Goal: Task Accomplishment & Management: Manage account settings

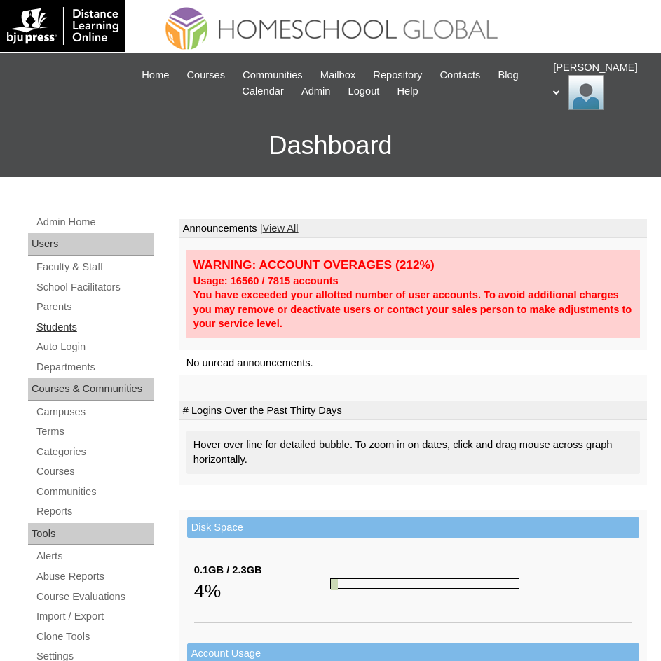
click at [76, 329] on link "Students" at bounding box center [94, 328] width 119 height 18
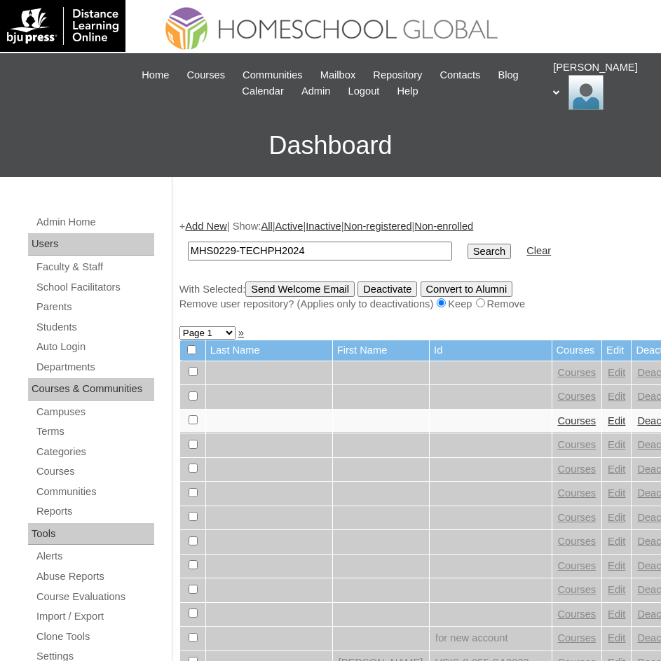
type input "MHS0229-TECHPH2024"
click at [467, 253] on input "Search" at bounding box center [488, 251] width 43 height 15
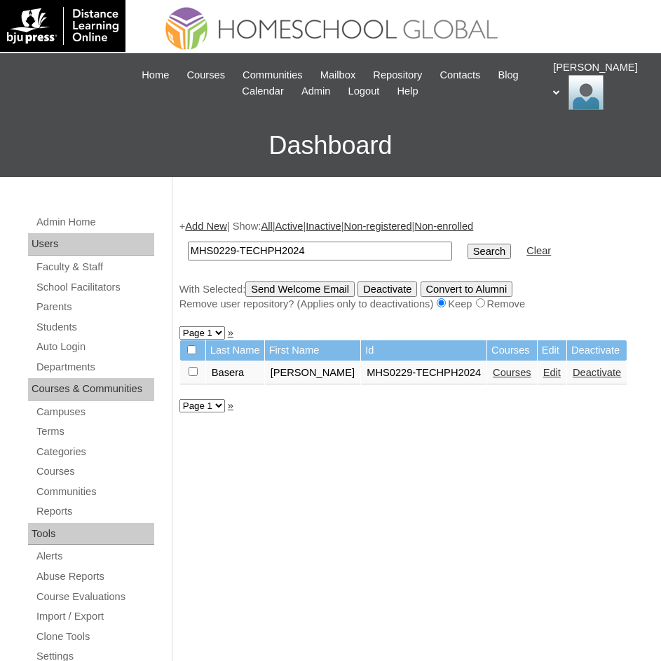
click at [543, 373] on link "Edit" at bounding box center [552, 372] width 18 height 11
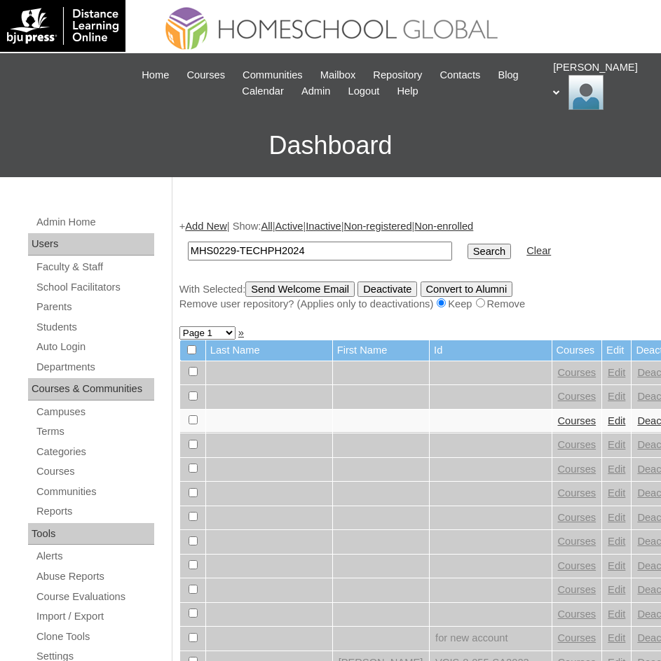
type input "MHS0229-TECHPH2024"
click at [460, 266] on td "Search" at bounding box center [488, 251] width 57 height 33
click at [467, 253] on input "Search" at bounding box center [488, 251] width 43 height 15
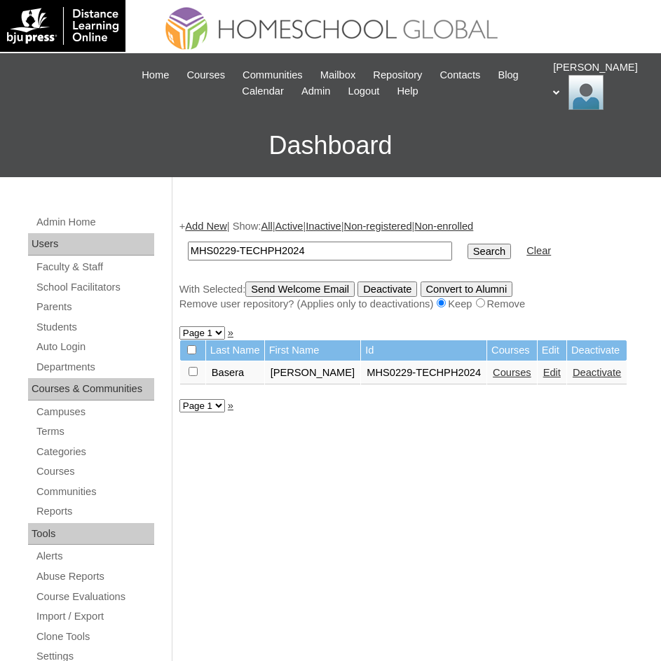
click at [492, 370] on link "Courses" at bounding box center [511, 372] width 39 height 11
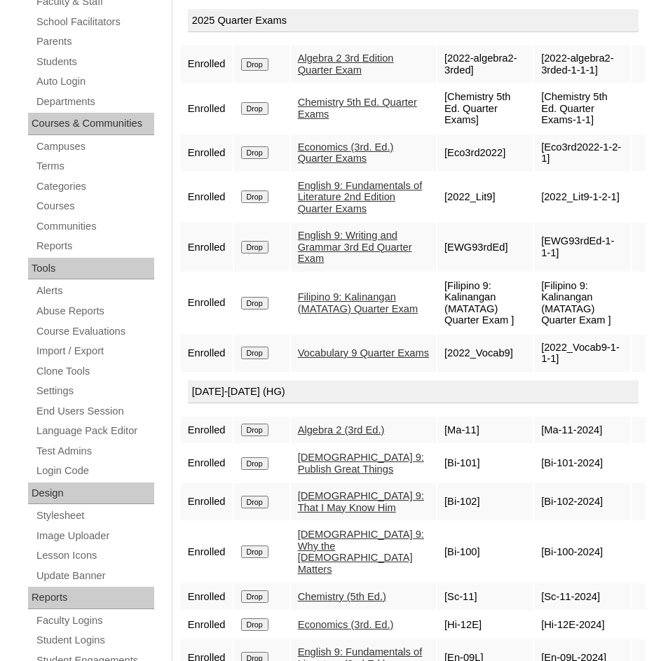
scroll to position [78, 0]
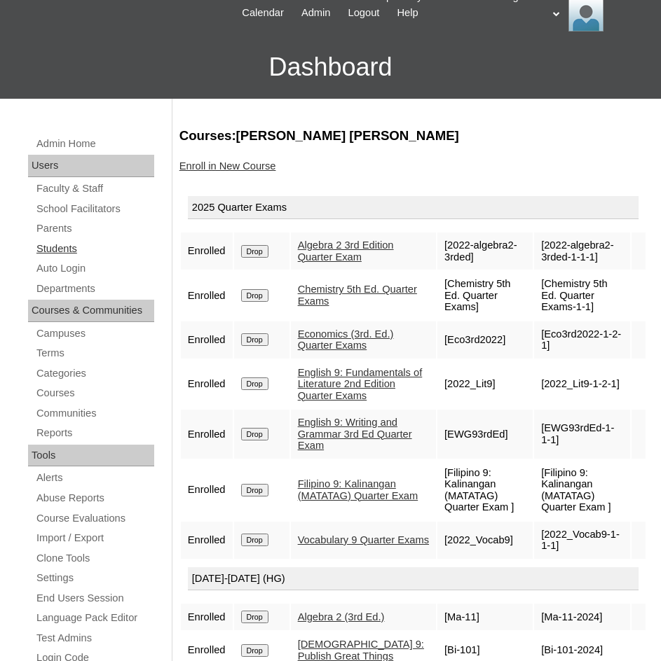
click at [61, 246] on link "Students" at bounding box center [94, 249] width 119 height 18
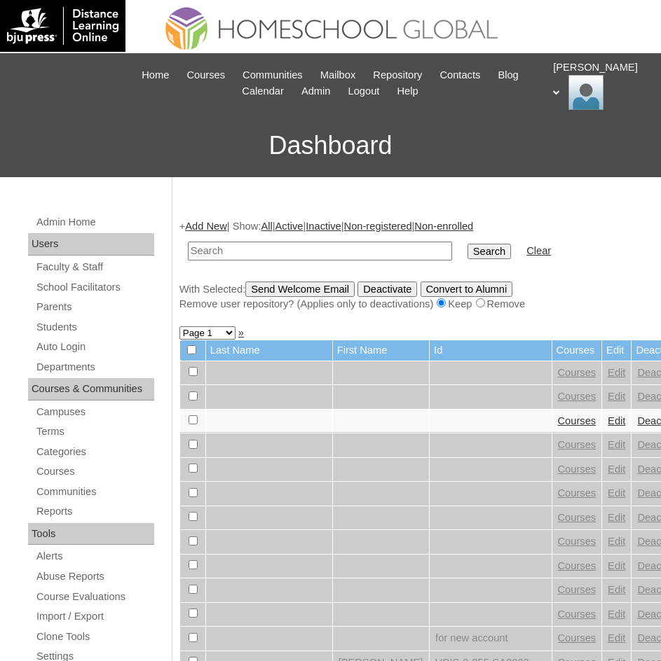
paste input "MHP00824-TECHPH2021"
type input "MHP00824-TECHPH2021"
click at [467, 251] on input "Search" at bounding box center [488, 251] width 43 height 15
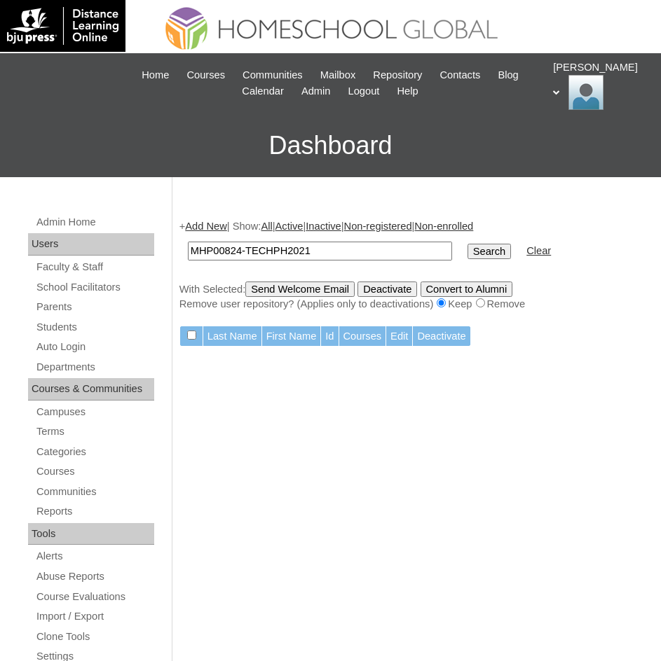
click at [340, 250] on input "MHP00824-TECHPH2021" at bounding box center [320, 251] width 264 height 19
type input "MHP00824-TECHPH2021"
click at [467, 252] on input "Search" at bounding box center [488, 251] width 43 height 15
click at [66, 334] on link "Students" at bounding box center [94, 328] width 119 height 18
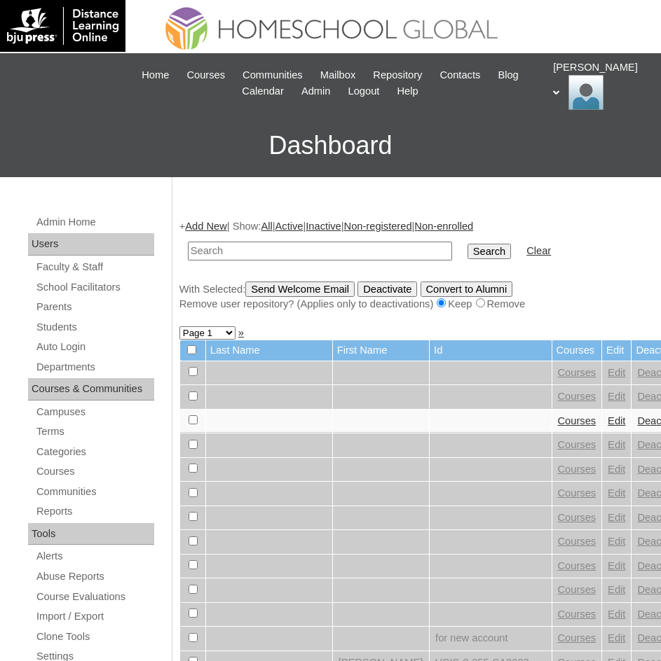
drag, startPoint x: 249, startPoint y: 263, endPoint x: 251, endPoint y: 249, distance: 14.2
paste input "MHP00824-TECHPH2021"
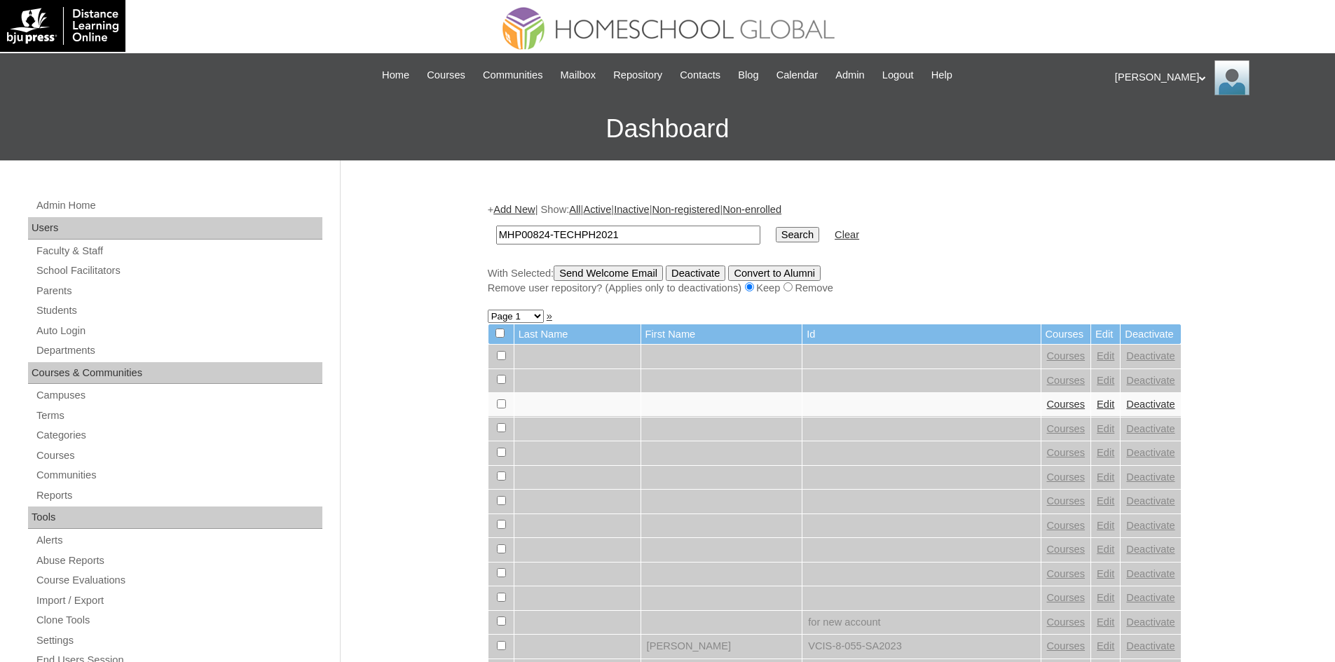
click at [601, 241] on input "MHP00824-TECHPH2021" at bounding box center [628, 235] width 264 height 19
paste input "S0986"
type input "MHS0986-TECHPH2021"
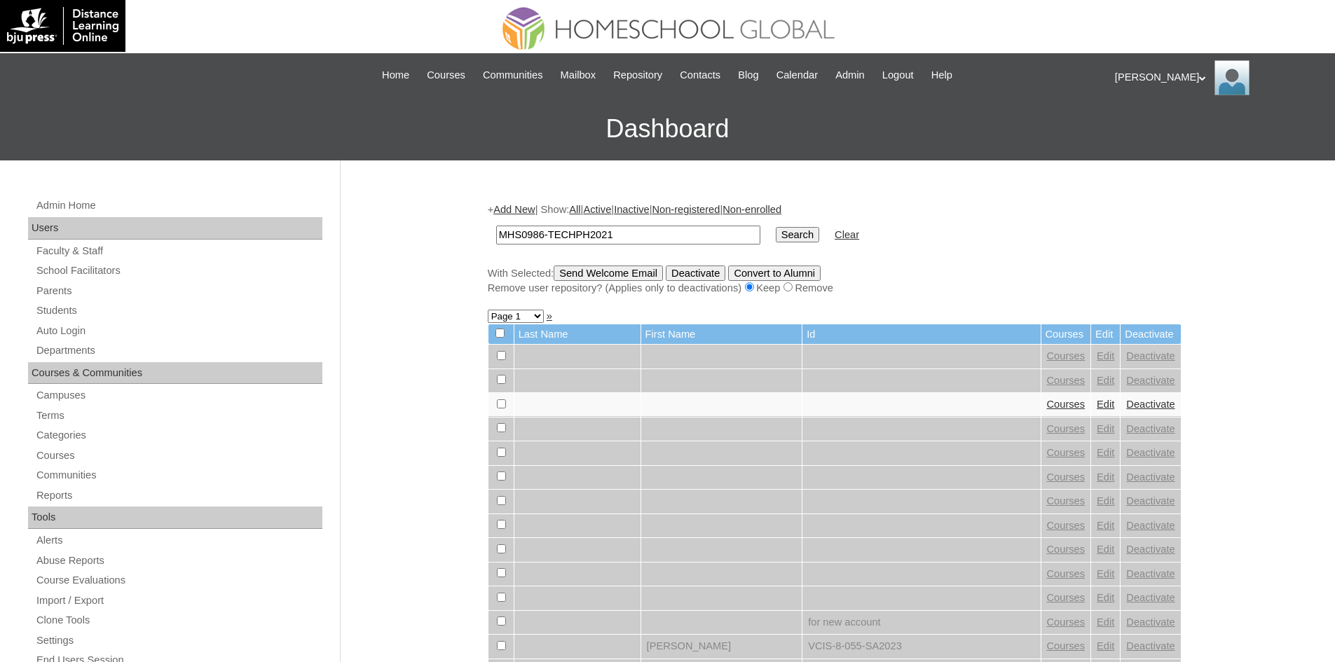
click at [670, 235] on input "Search" at bounding box center [796, 234] width 43 height 15
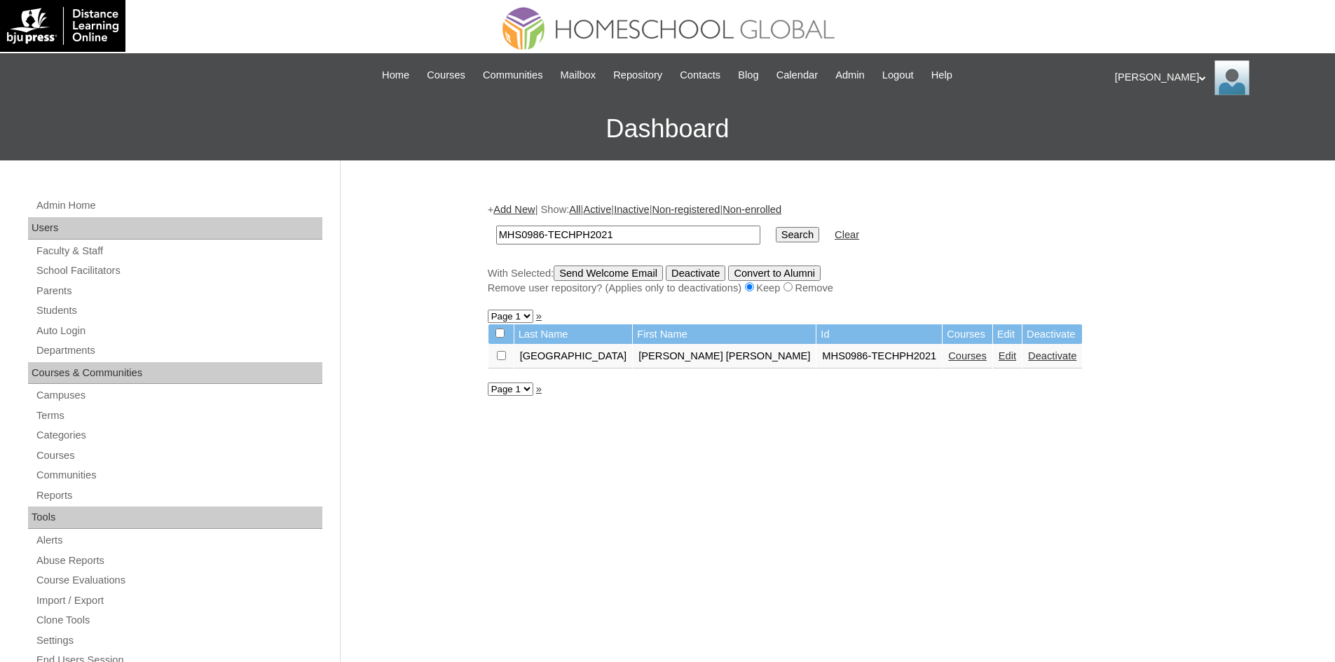
click at [998, 355] on link "Edit" at bounding box center [1007, 355] width 18 height 11
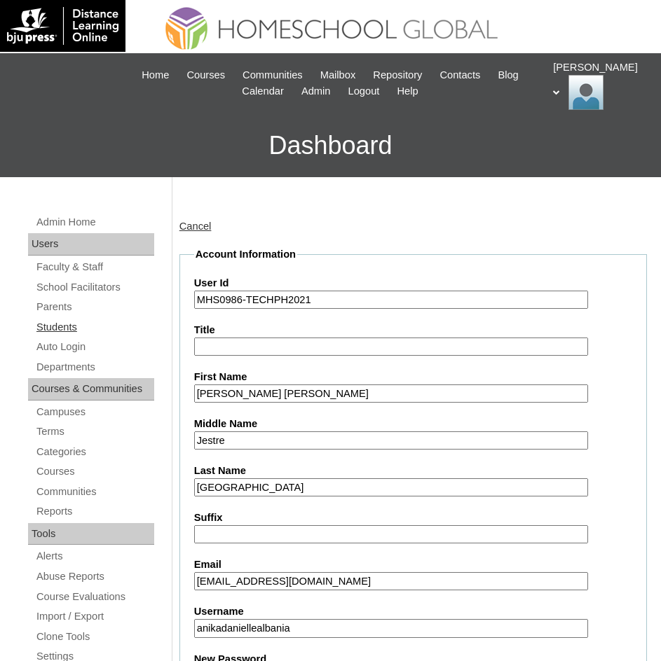
click at [74, 319] on link "Students" at bounding box center [94, 328] width 119 height 18
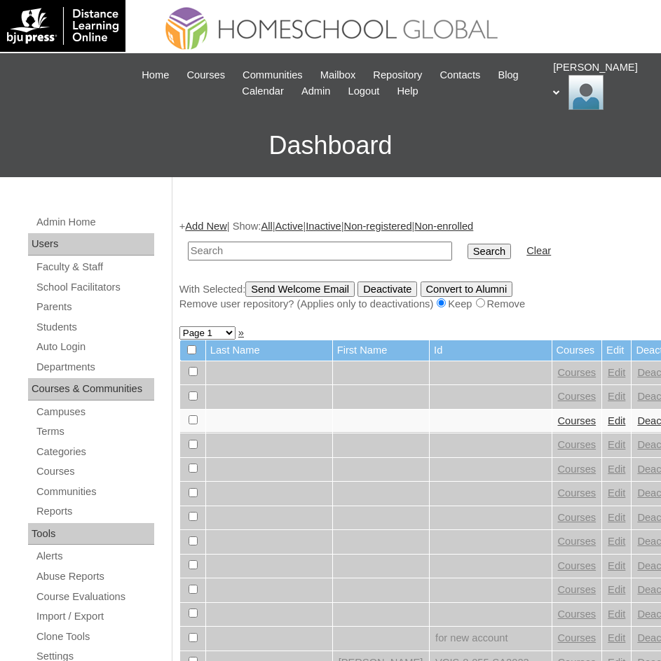
click at [240, 247] on input "text" at bounding box center [320, 251] width 264 height 19
paste input "MHS0986-TECHPH2021"
type input "MHS0986-TECHPH2021"
click at [467, 257] on input "Search" at bounding box center [488, 251] width 43 height 15
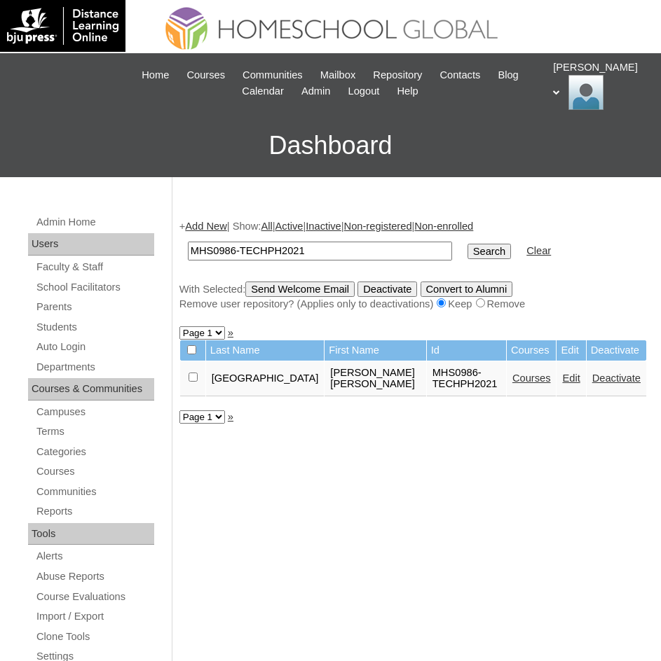
click at [506, 380] on td "Courses" at bounding box center [531, 378] width 50 height 35
click at [512, 375] on link "Courses" at bounding box center [531, 378] width 39 height 11
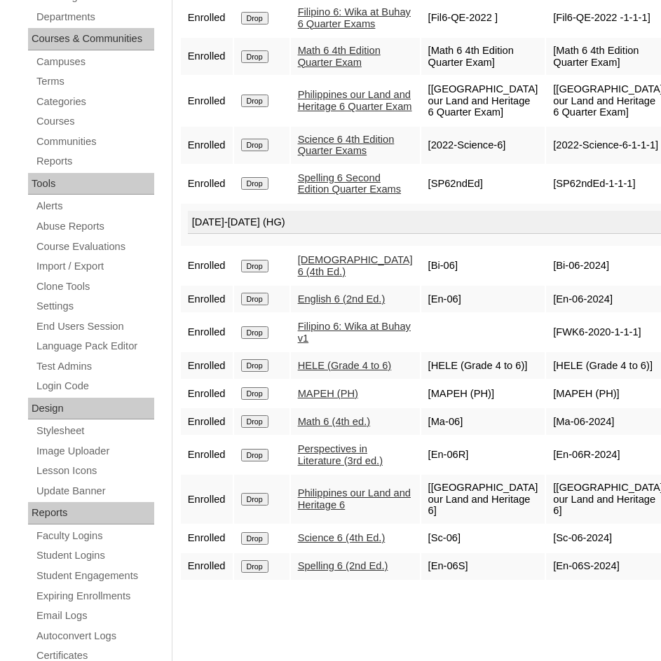
scroll to position [70, 0]
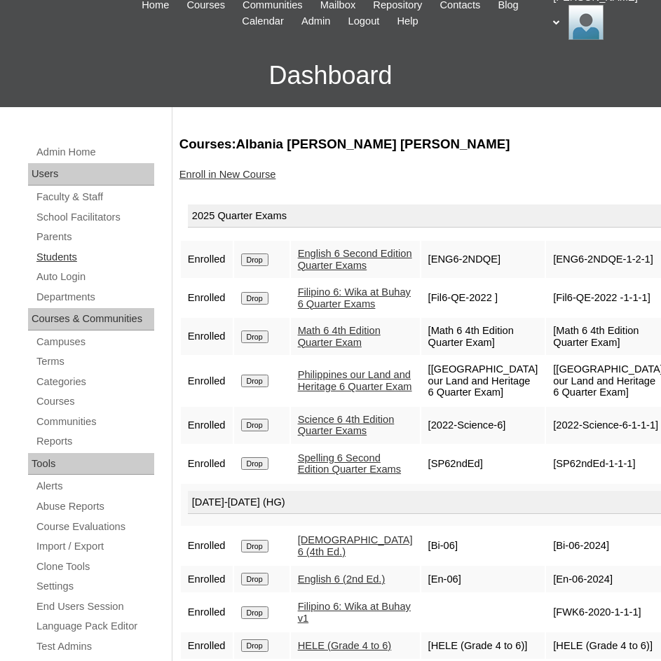
drag, startPoint x: 57, startPoint y: 249, endPoint x: 64, endPoint y: 249, distance: 7.7
click at [57, 249] on link "Students" at bounding box center [94, 258] width 119 height 18
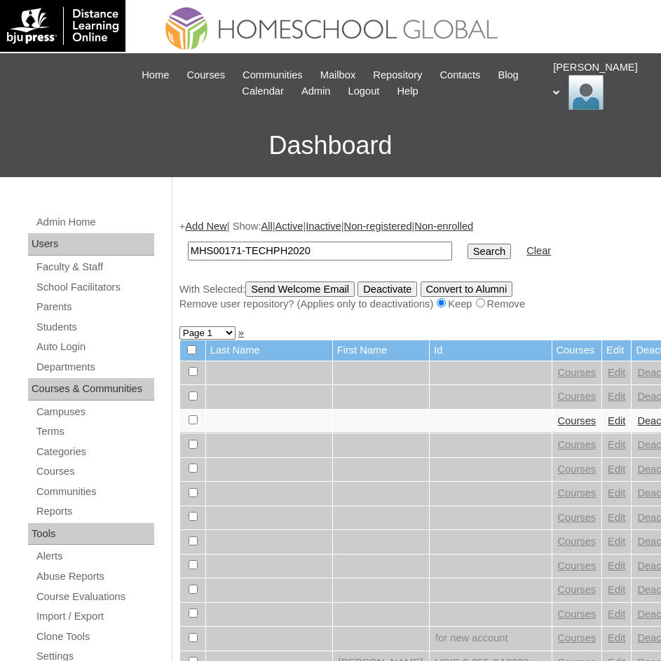
type input "MHS00171-TECHPH2020"
click at [467, 248] on input "Search" at bounding box center [488, 251] width 43 height 15
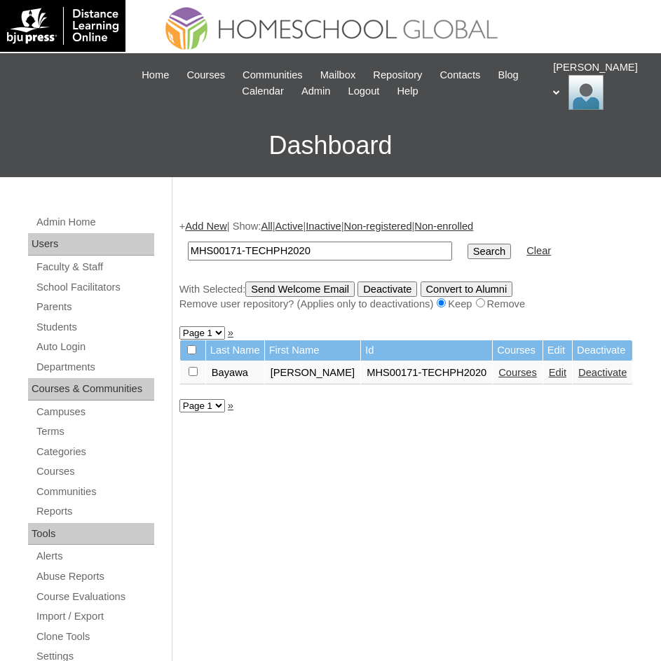
click at [549, 378] on link "Edit" at bounding box center [558, 372] width 18 height 11
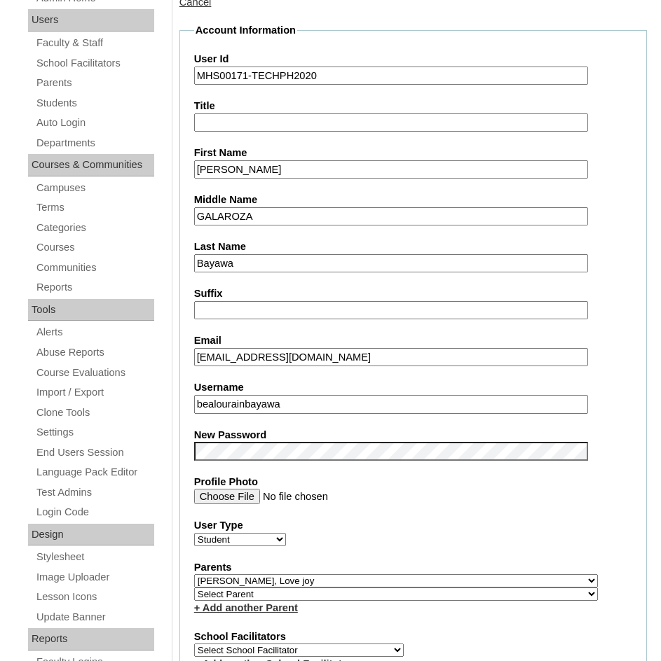
scroll to position [210, 0]
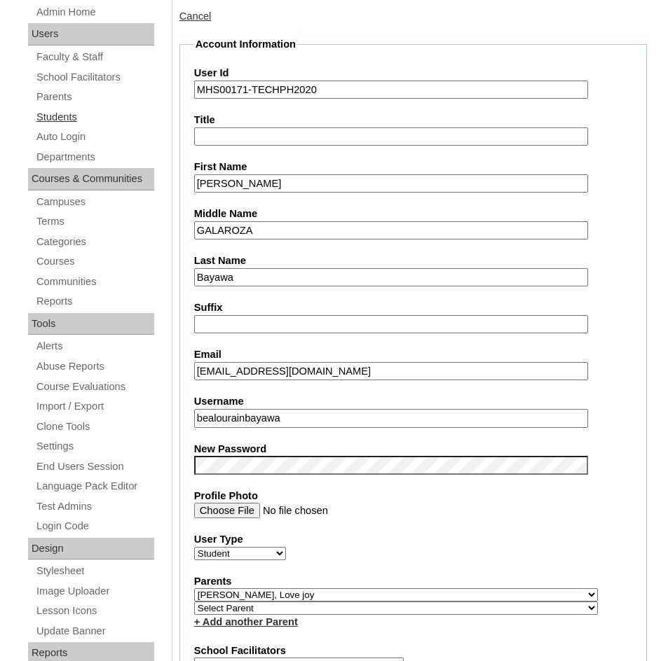
click at [61, 119] on link "Students" at bounding box center [94, 118] width 119 height 18
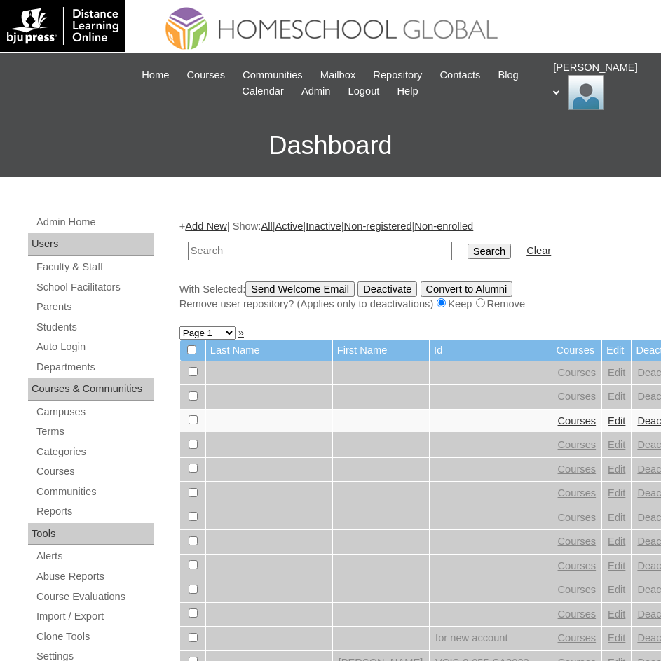
paste input "MHS00171-TECHPH2020"
type input "MHS00171-TECHPH2020"
click at [467, 256] on input "Search" at bounding box center [488, 251] width 43 height 15
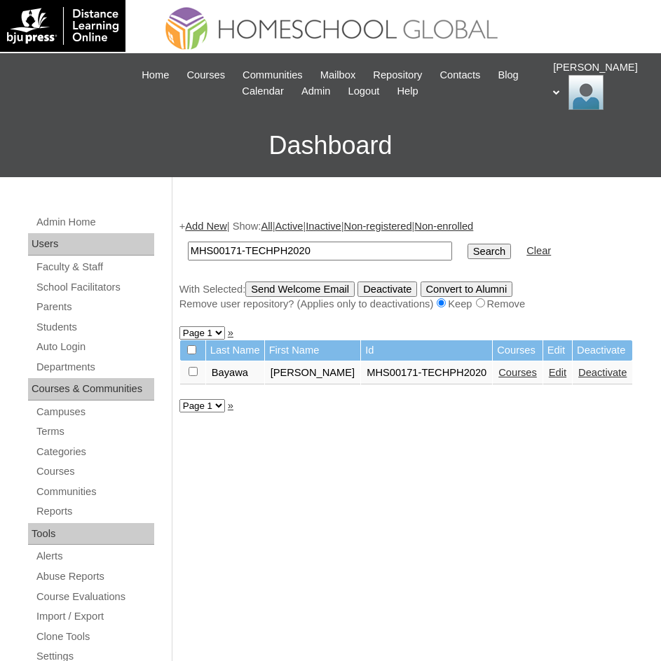
click at [498, 373] on link "Courses" at bounding box center [517, 372] width 39 height 11
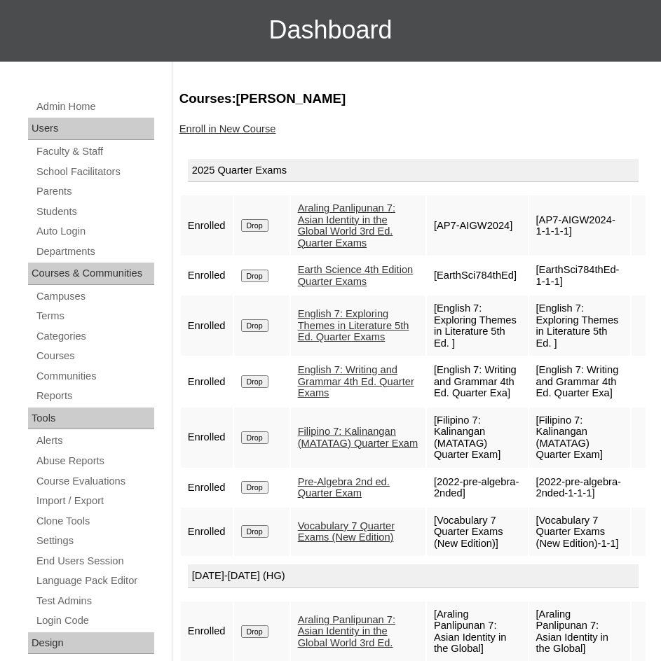
scroll to position [140, 0]
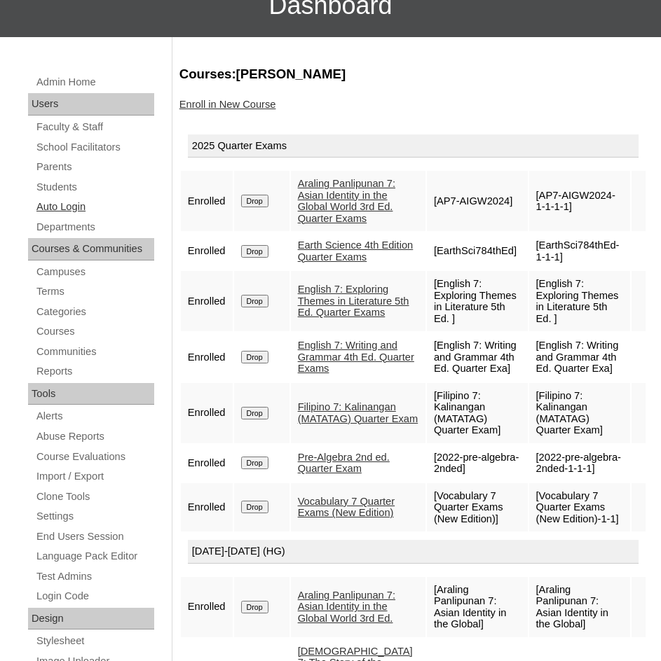
click at [62, 200] on link "Auto Login" at bounding box center [94, 207] width 119 height 18
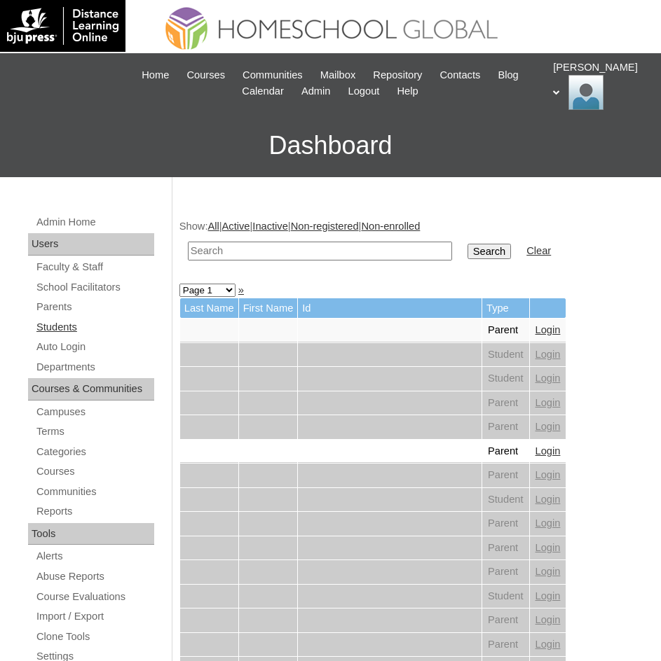
click at [60, 331] on link "Students" at bounding box center [94, 328] width 119 height 18
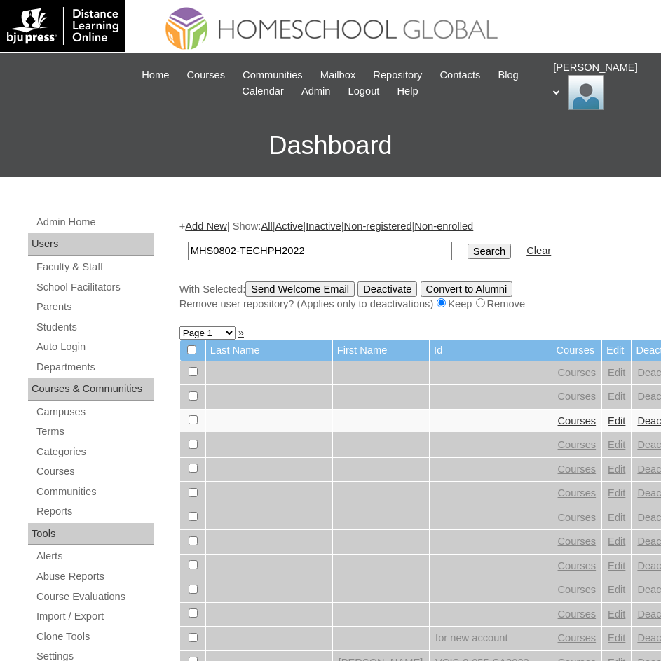
type input "MHS0802-TECHPH2022"
click at [467, 258] on input "Search" at bounding box center [488, 251] width 43 height 15
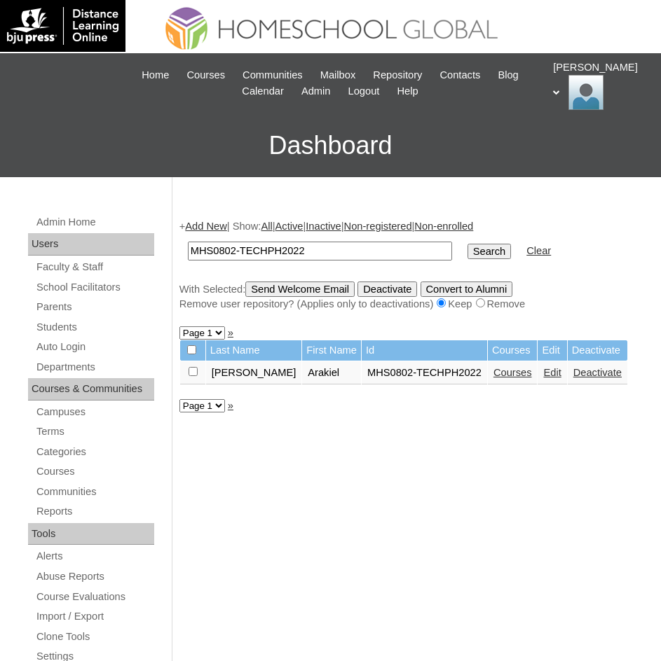
click at [543, 372] on link "Edit" at bounding box center [552, 372] width 18 height 11
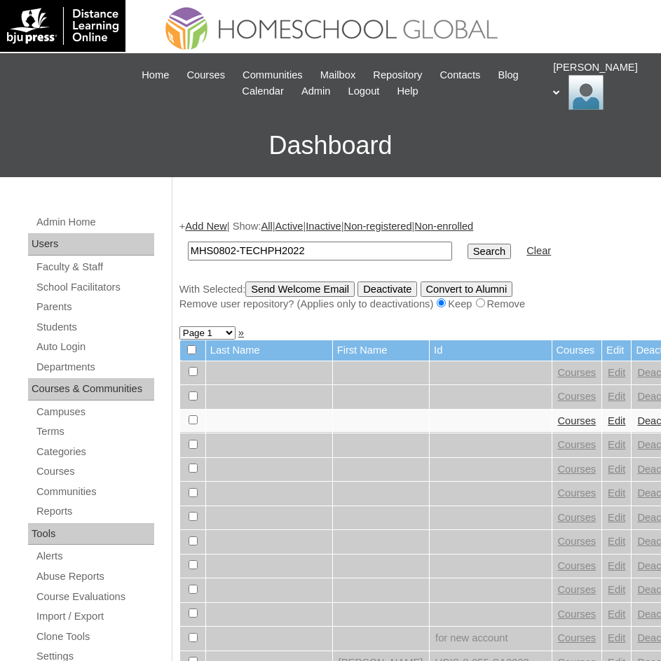
type input "MHS0802-TECHPH2022"
click at [467, 251] on input "Search" at bounding box center [488, 251] width 43 height 15
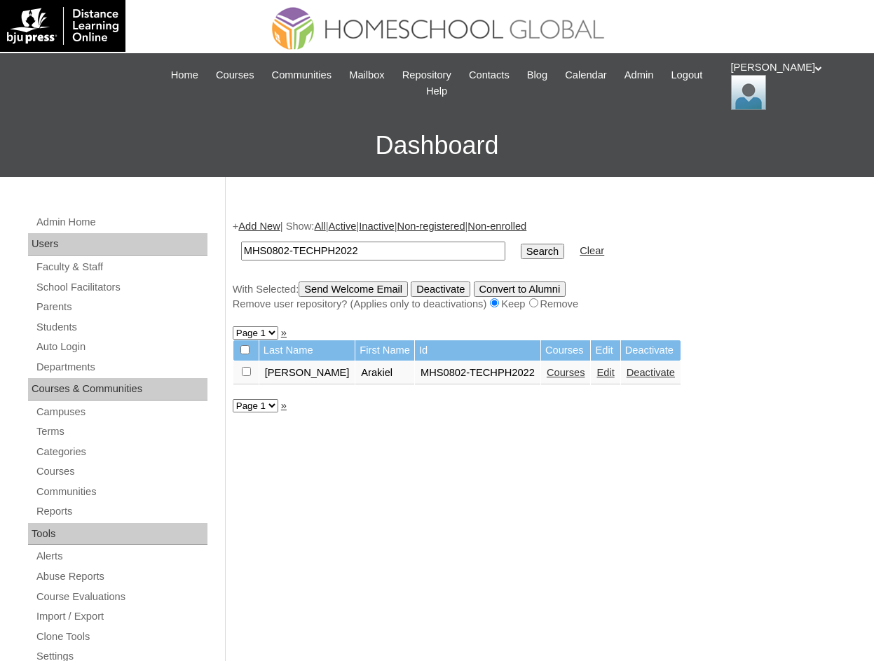
click at [546, 368] on link "Courses" at bounding box center [565, 372] width 39 height 11
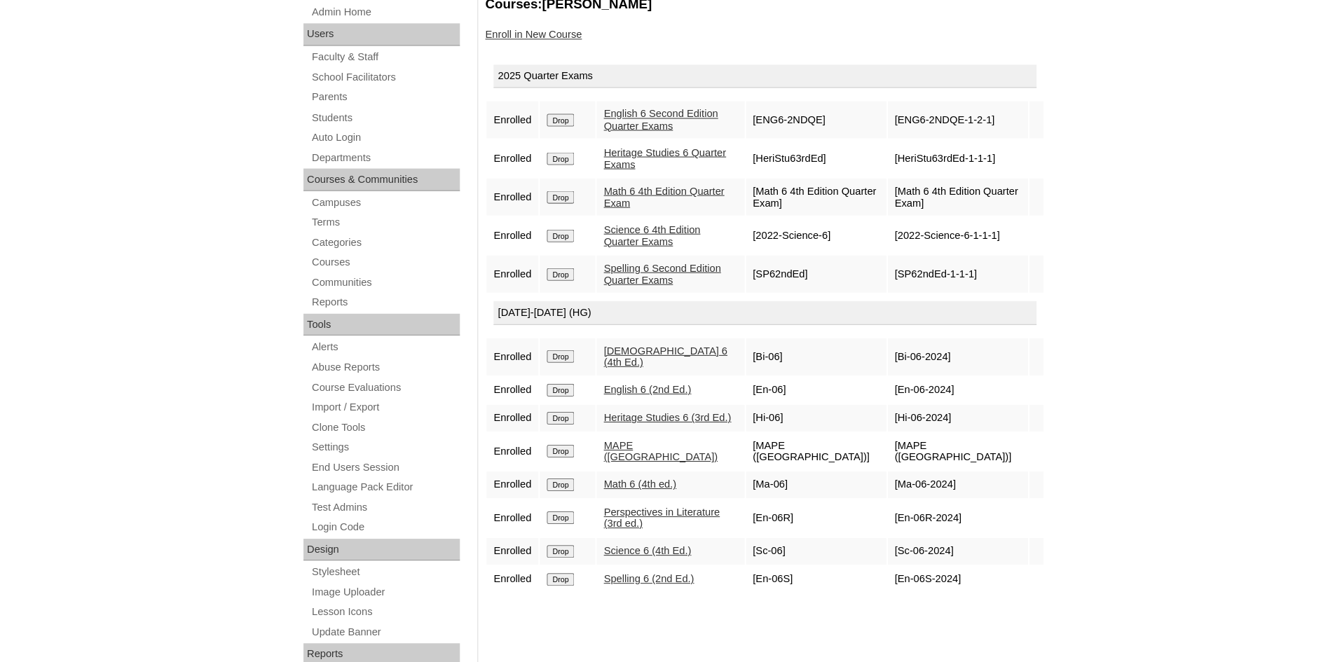
scroll to position [193, 0]
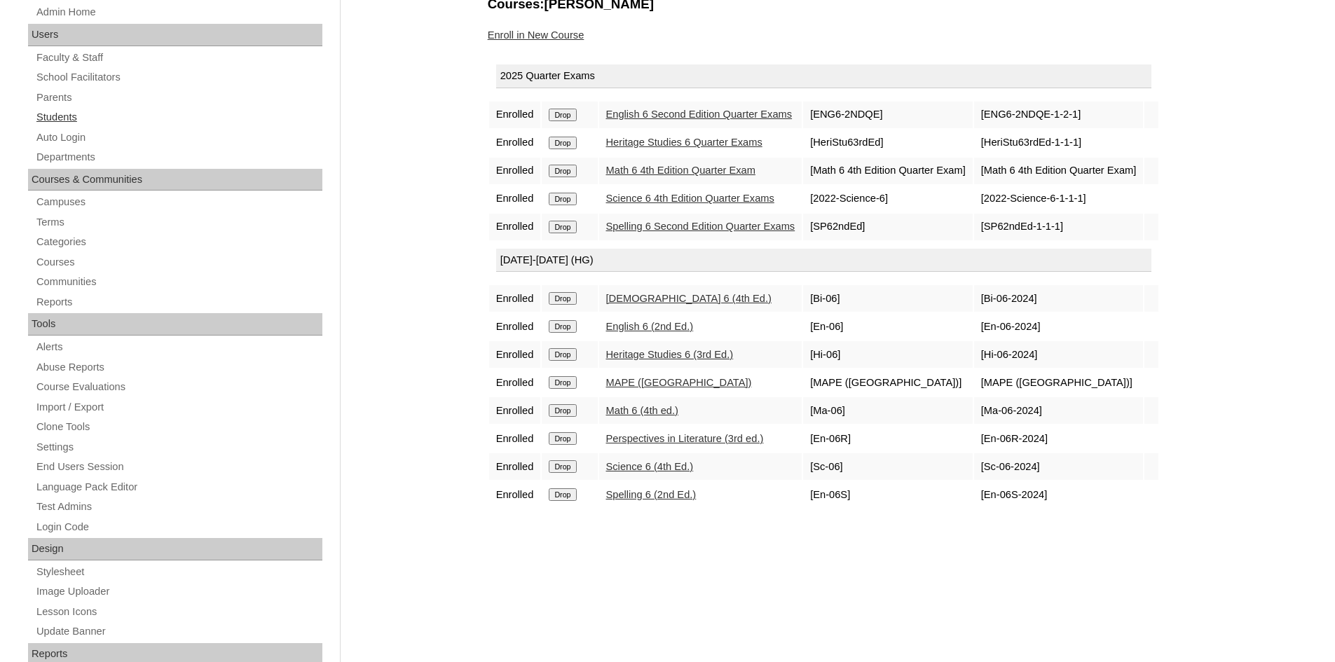
click at [55, 111] on link "Students" at bounding box center [178, 118] width 287 height 18
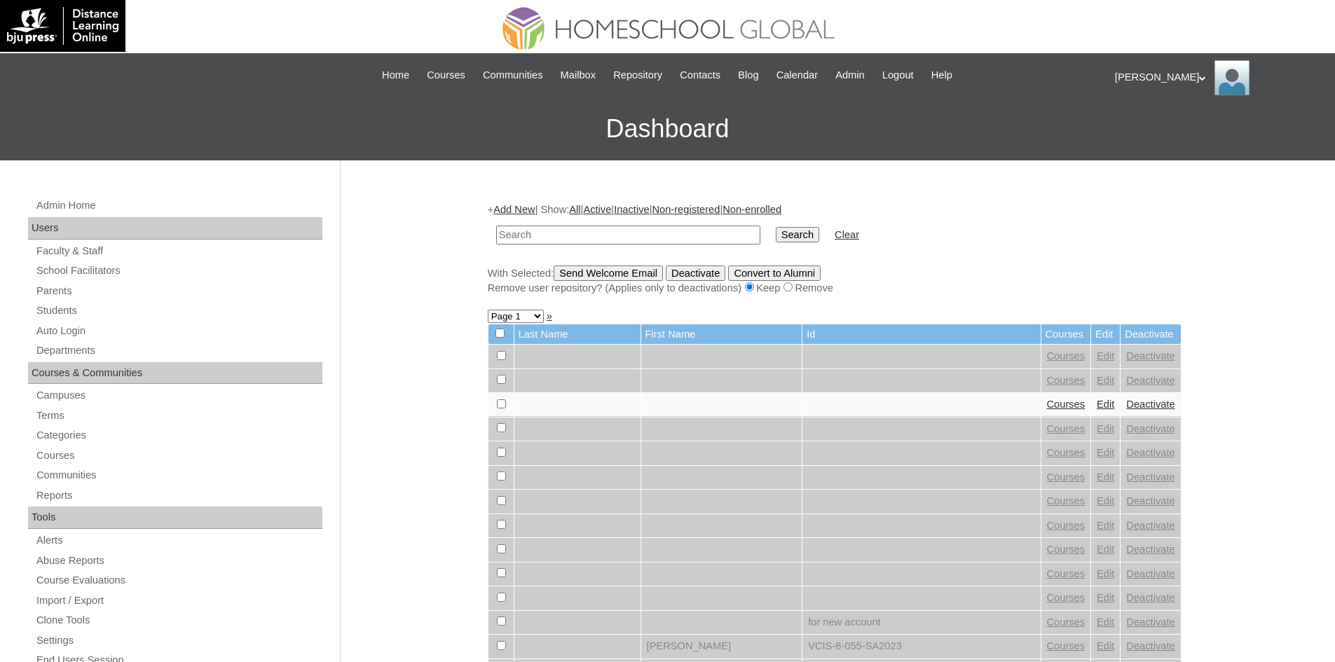
drag, startPoint x: 600, startPoint y: 250, endPoint x: 597, endPoint y: 236, distance: 14.3
click at [597, 237] on input "text" at bounding box center [628, 235] width 264 height 19
paste input "MHS0241-TECHPH2024"
type input "MHS0241-TECHPH2024"
click at [775, 239] on input "Search" at bounding box center [796, 234] width 43 height 15
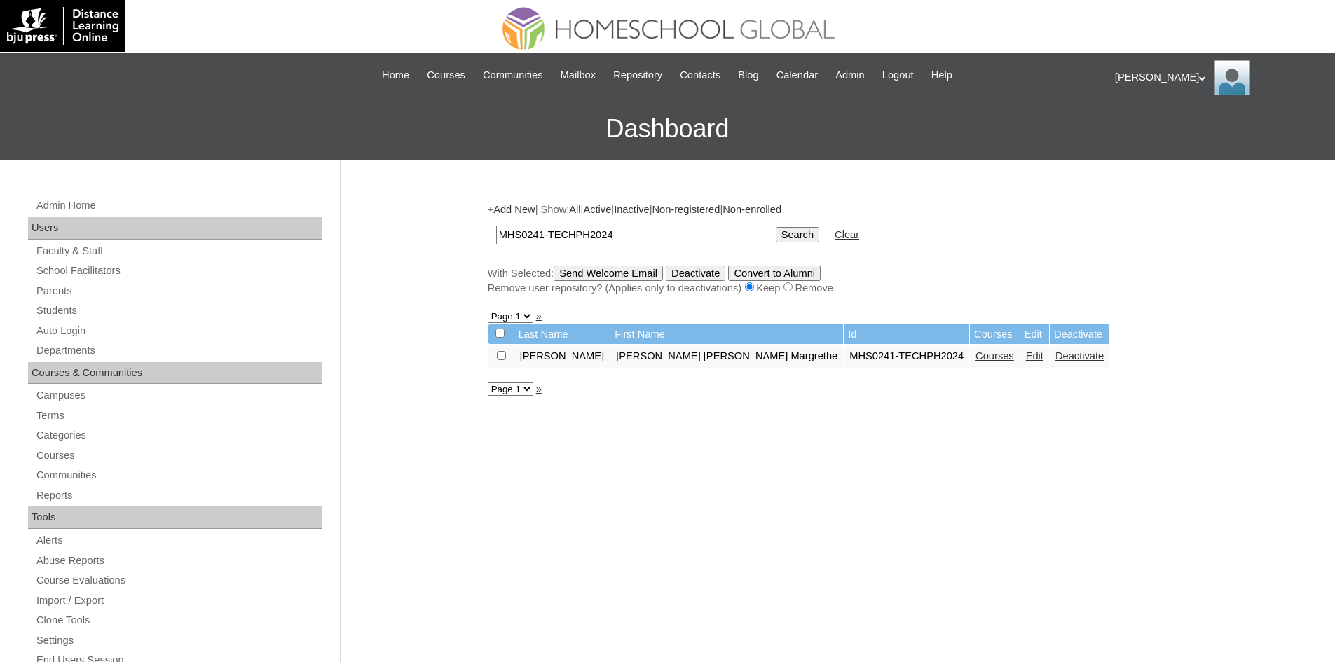
click at [1026, 356] on link "Edit" at bounding box center [1035, 355] width 18 height 11
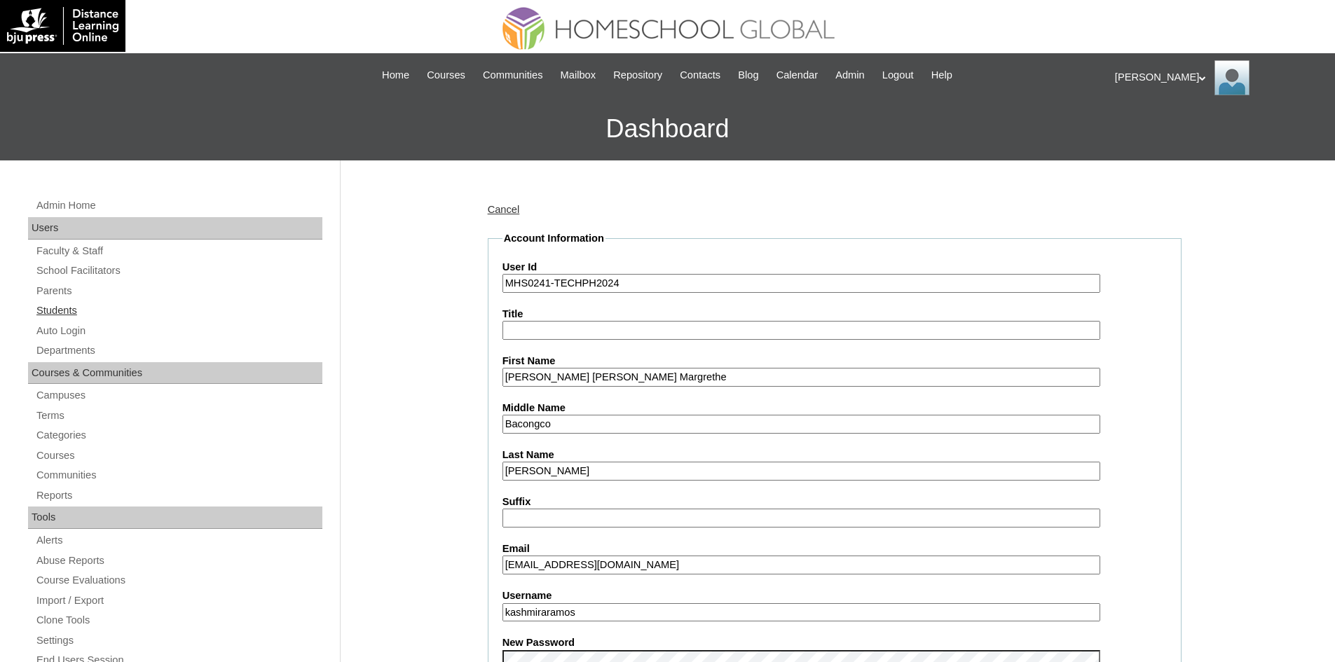
click at [67, 306] on link "Students" at bounding box center [178, 311] width 287 height 18
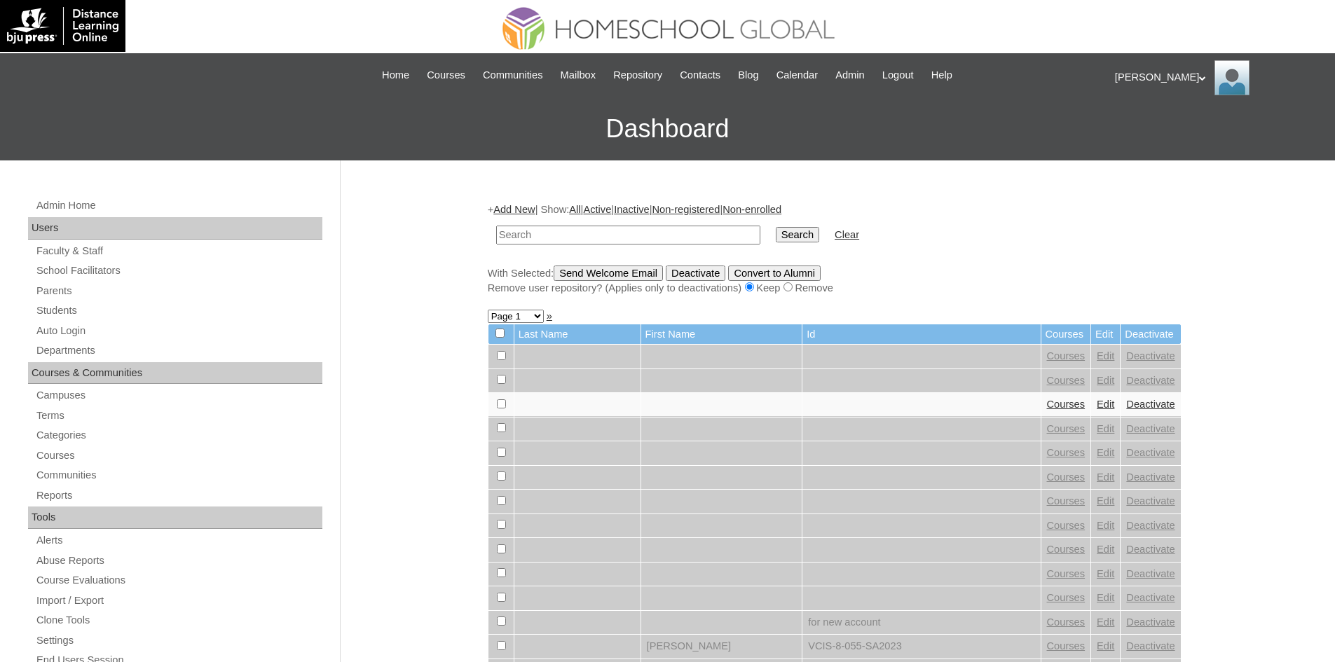
click at [647, 233] on input "text" at bounding box center [628, 235] width 264 height 19
type input "MHS0241-TECHPH2024"
click at [775, 238] on input "Search" at bounding box center [796, 234] width 43 height 15
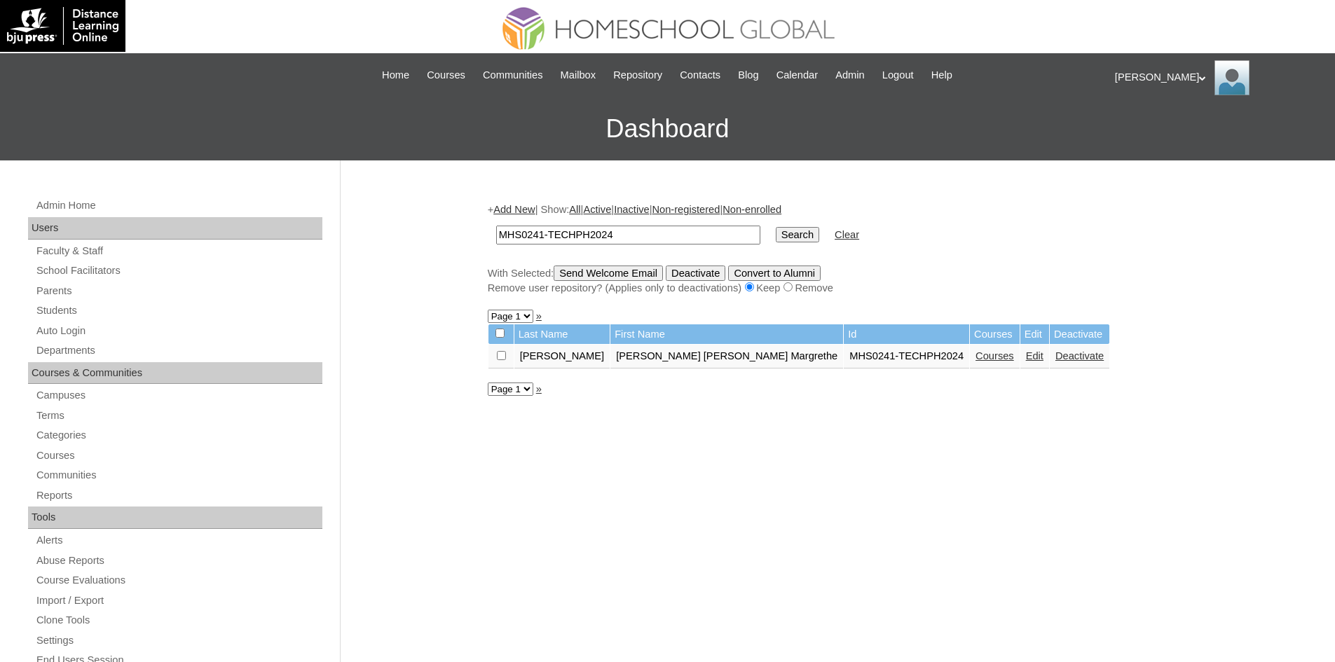
click at [975, 352] on link "Courses" at bounding box center [994, 355] width 39 height 11
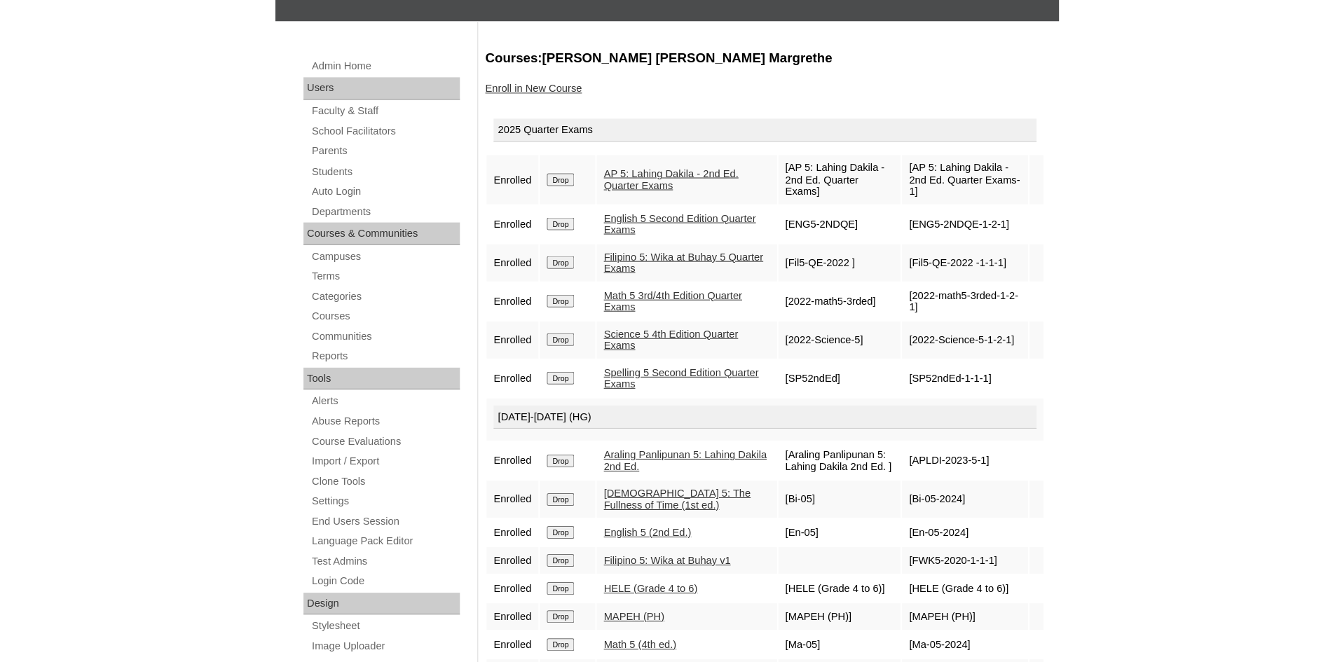
scroll to position [139, 0]
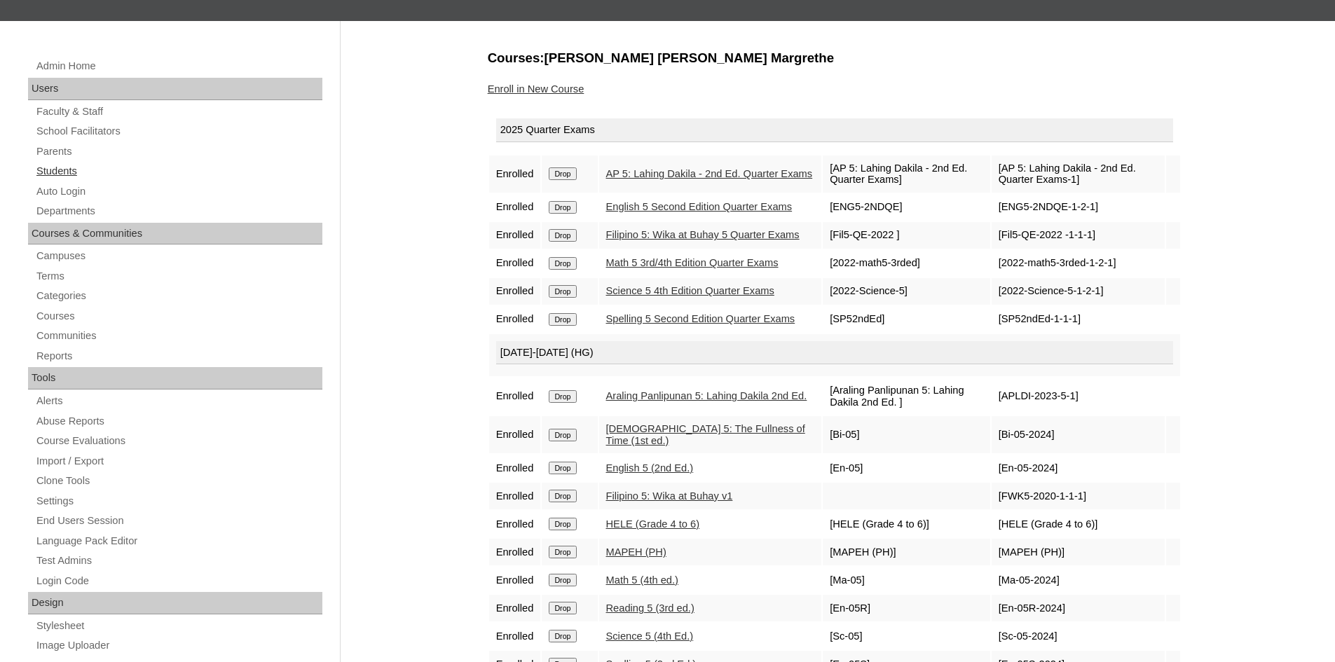
click at [68, 174] on link "Students" at bounding box center [178, 172] width 287 height 18
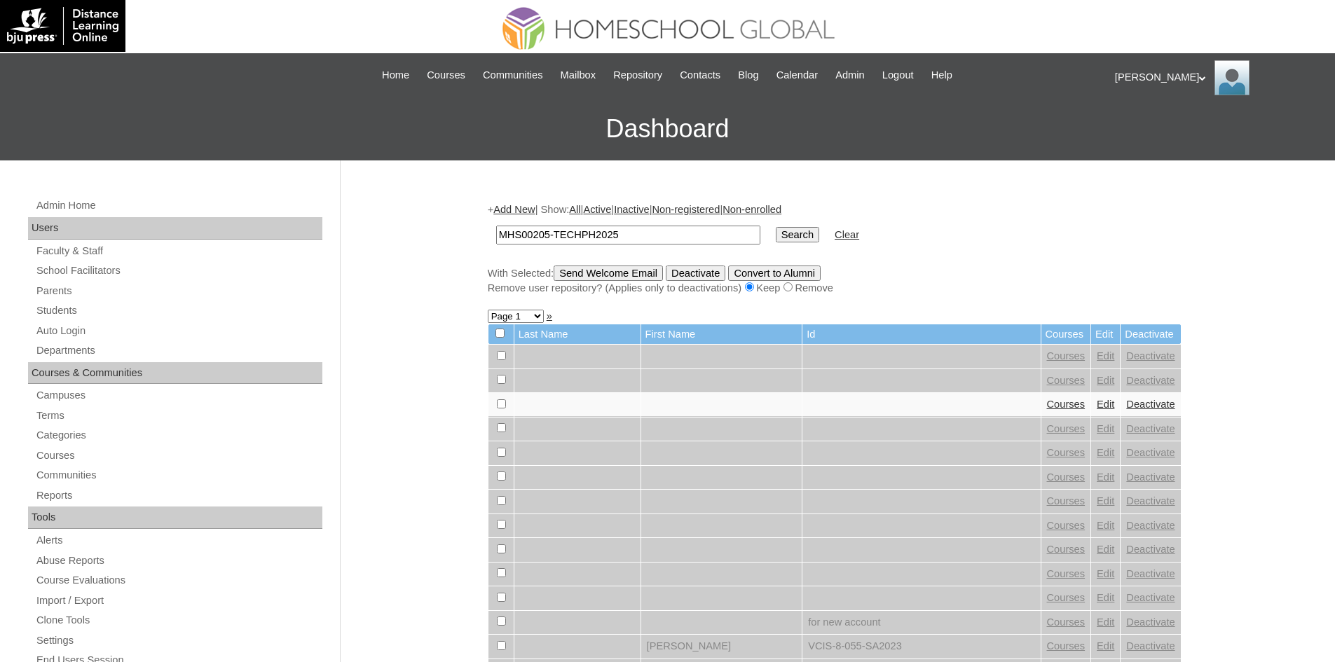
type input "MHS00205-TECHPH2025"
click at [775, 231] on input "Search" at bounding box center [796, 234] width 43 height 15
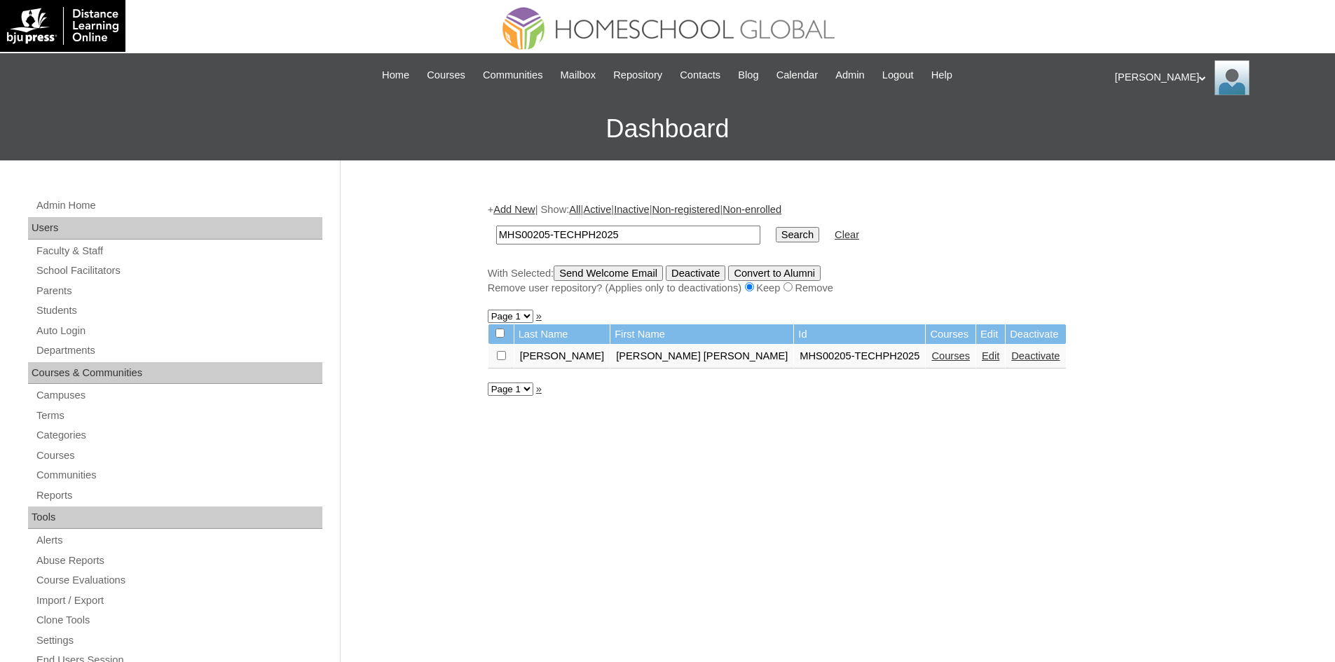
click at [981, 356] on link "Edit" at bounding box center [990, 355] width 18 height 11
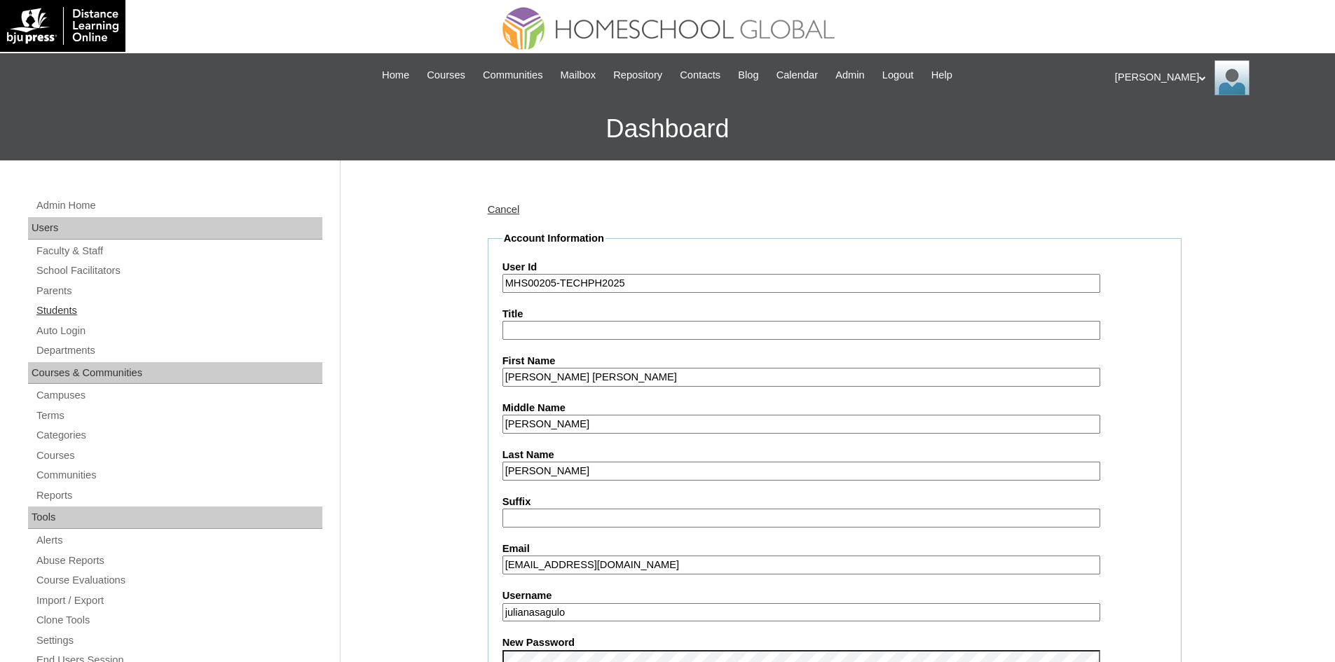
click at [80, 310] on link "Students" at bounding box center [178, 311] width 287 height 18
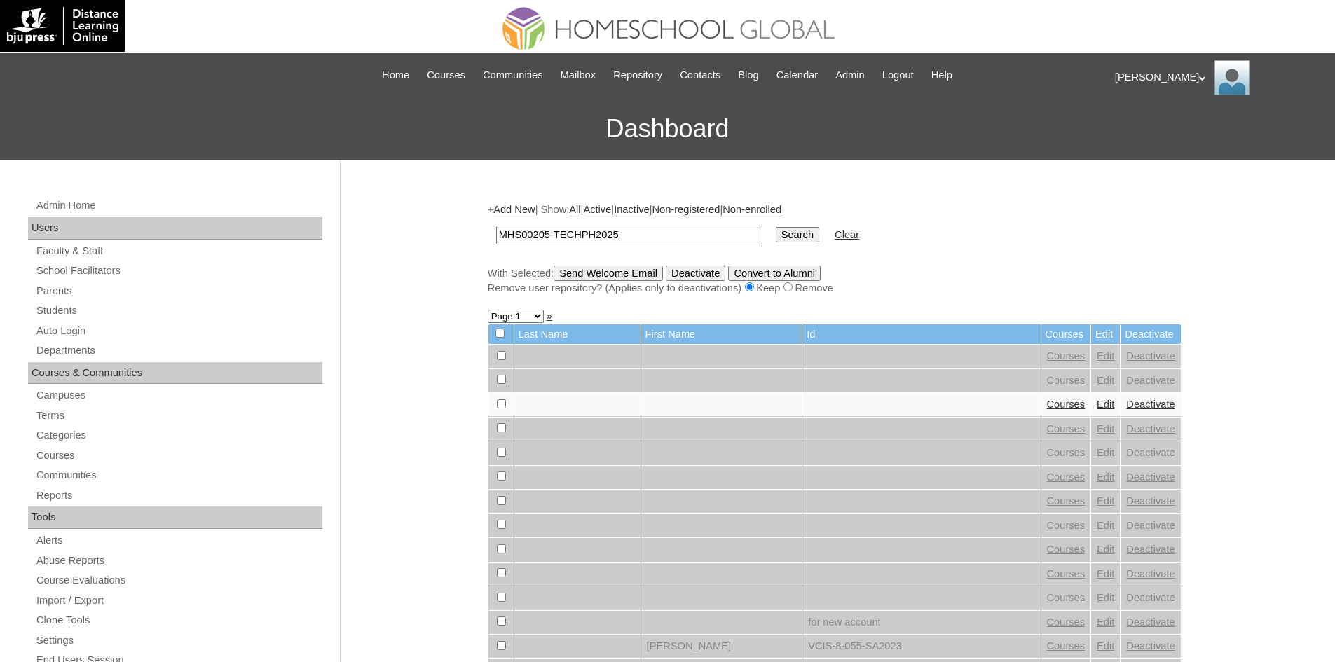
type input "MHS00205-TECHPH2025"
click at [775, 228] on input "Search" at bounding box center [796, 234] width 43 height 15
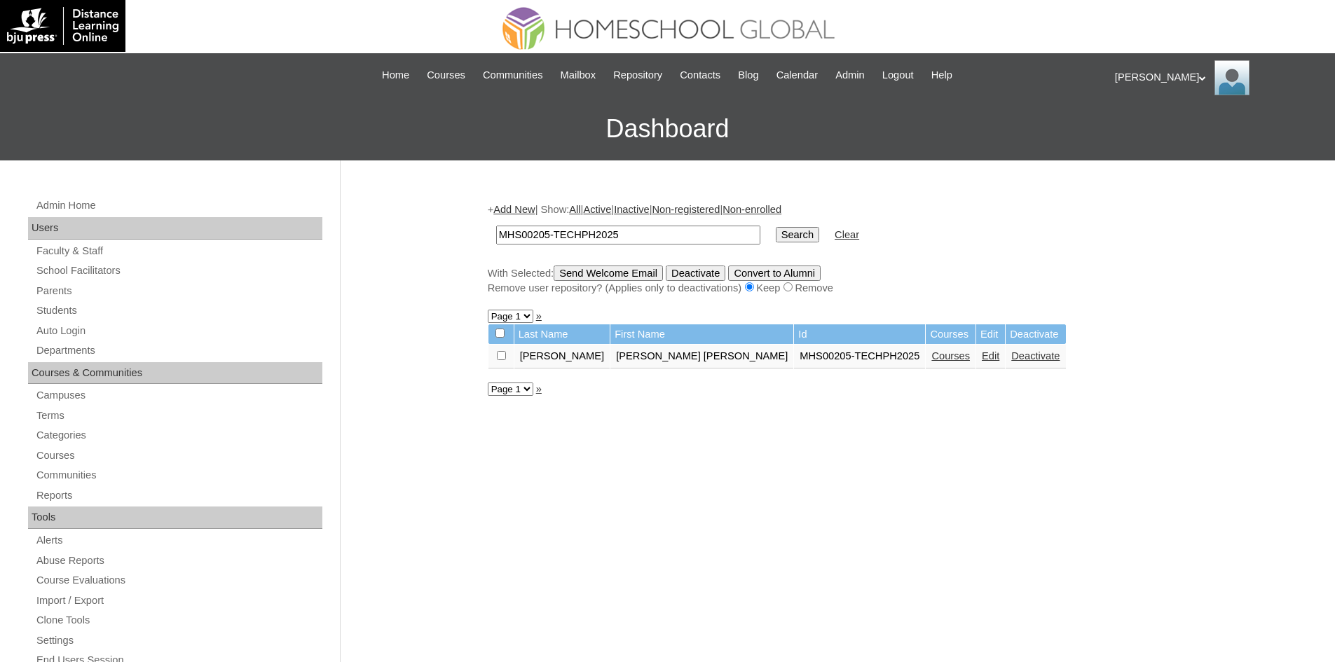
click at [931, 358] on link "Courses" at bounding box center [950, 355] width 39 height 11
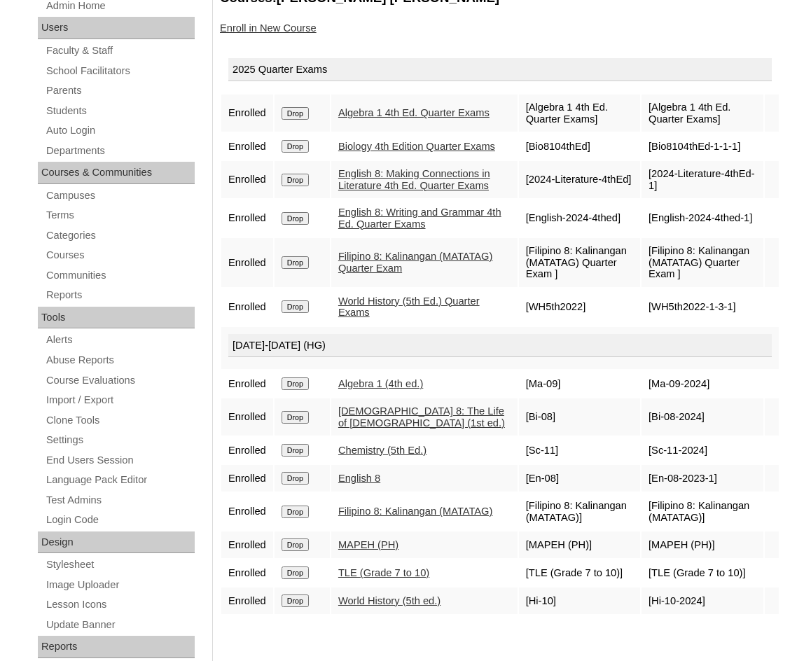
scroll to position [427, 0]
